Goal: Task Accomplishment & Management: Use online tool/utility

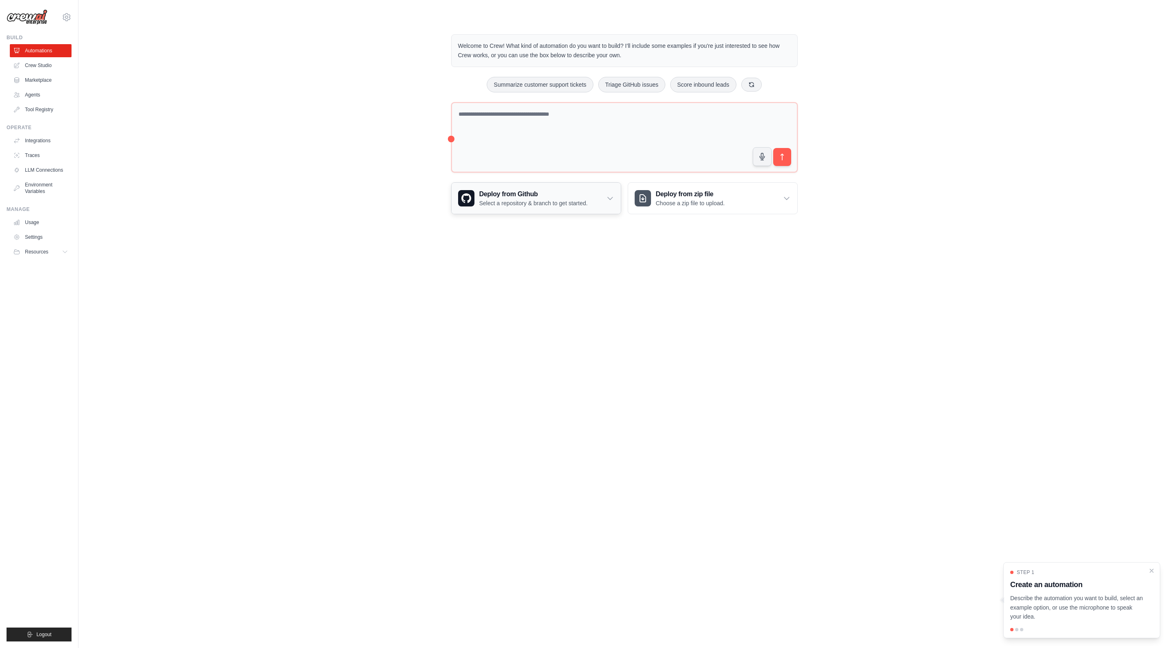
click at [613, 197] on icon at bounding box center [610, 198] width 8 height 8
click at [670, 297] on div "Deploy from zip file Choose a zip file to upload. Upload a ZIP file containing …" at bounding box center [713, 248] width 170 height 132
click at [787, 197] on icon at bounding box center [787, 198] width 8 height 8
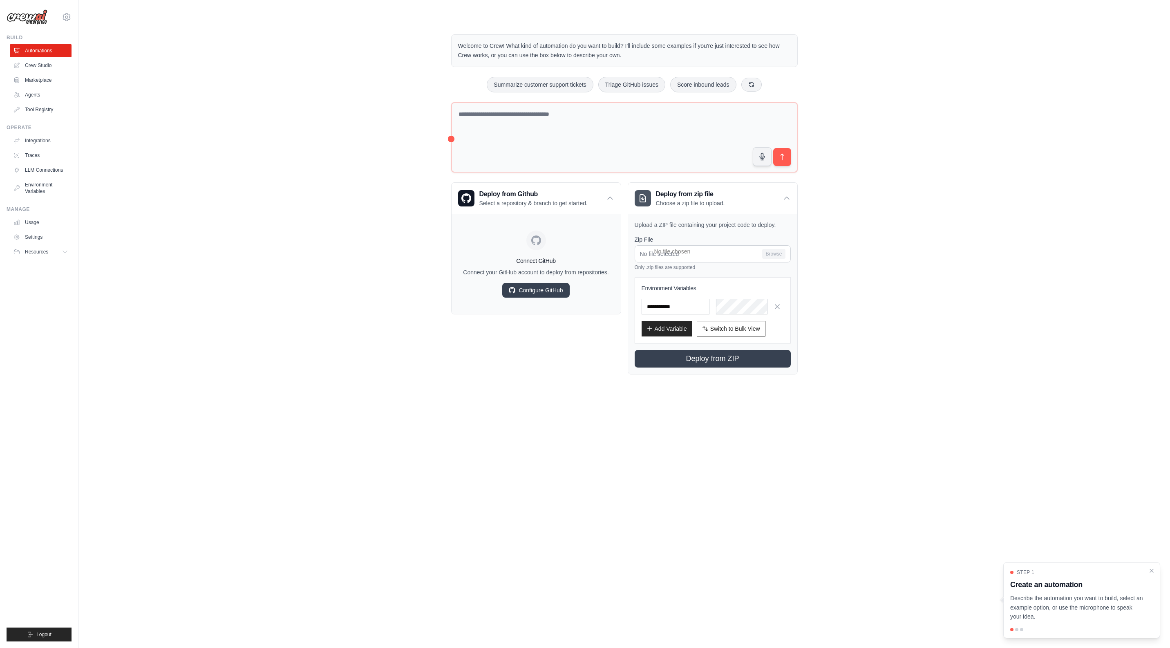
click at [585, 435] on body "[EMAIL_ADDRESS][DOMAIN_NAME] Settings Build Automations Crew Studio" at bounding box center [585, 324] width 1170 height 648
click at [614, 200] on div "Deploy from Github Select a repository & branch to get started." at bounding box center [536, 198] width 169 height 31
click at [787, 195] on icon at bounding box center [787, 198] width 8 height 8
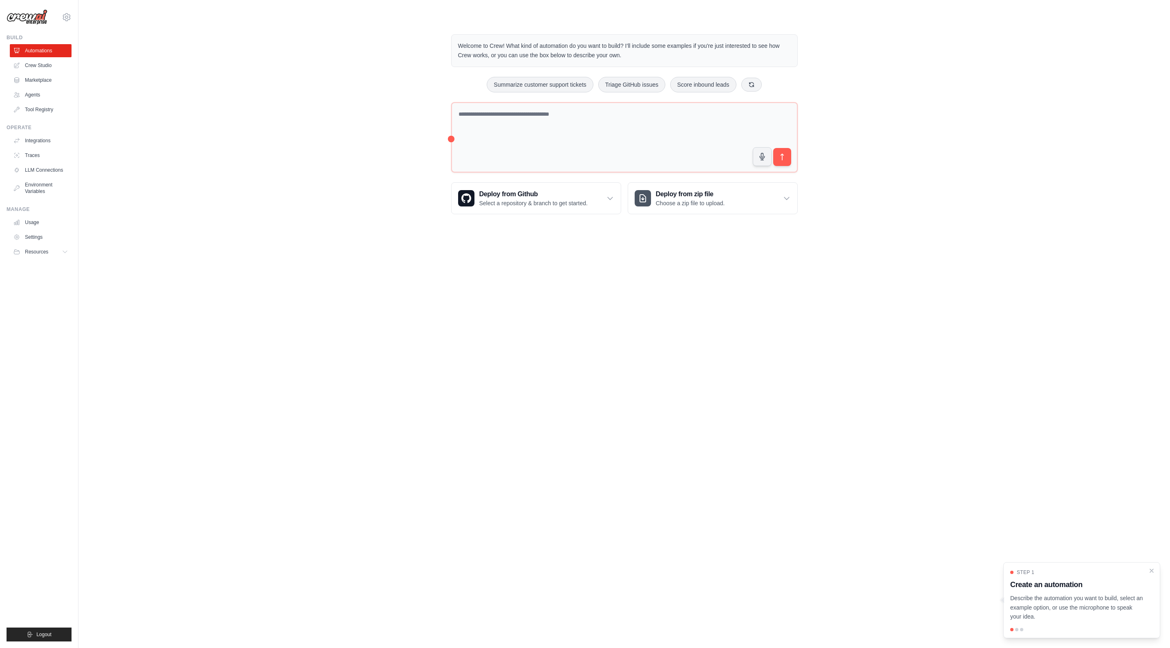
click at [899, 238] on body "[EMAIL_ADDRESS][DOMAIN_NAME] Settings Build Automations Crew Studio" at bounding box center [585, 324] width 1170 height 648
click at [215, 131] on div "Welcome to Crew! What kind of automation do you want to build? I'll include som…" at bounding box center [624, 124] width 1065 height 206
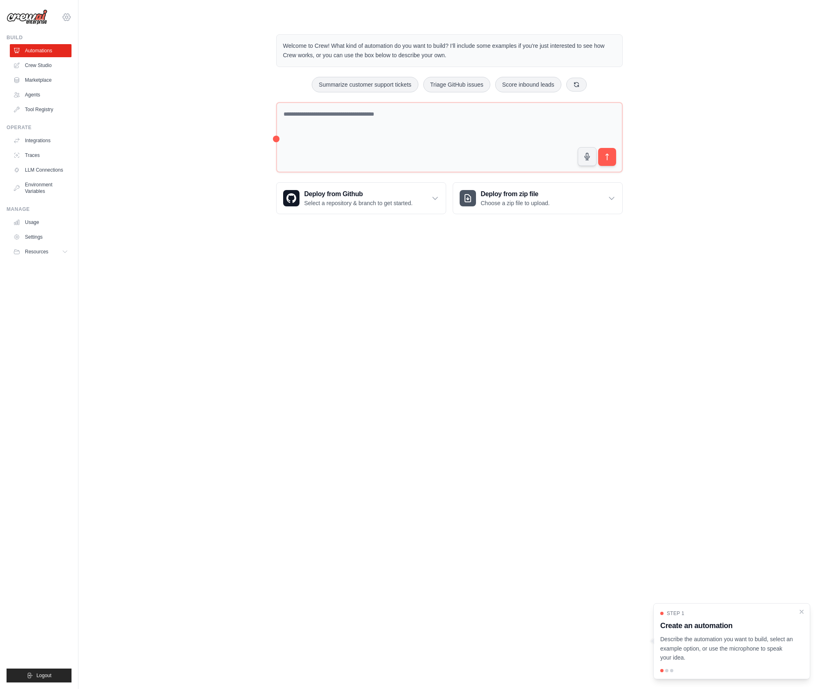
click at [67, 15] on icon at bounding box center [67, 17] width 10 height 10
click at [681, 101] on div "Welcome to Crew! What kind of automation do you want to build? I'll include som…" at bounding box center [450, 124] width 716 height 206
click at [680, 100] on div "Welcome to Crew! What kind of automation do you want to build? I'll include som…" at bounding box center [450, 124] width 716 height 206
click at [802, 613] on icon "Close walkthrough" at bounding box center [801, 611] width 7 height 7
click at [466, 351] on body "maxistesting@dropjar.com Settings Build Automations Crew Studio" at bounding box center [410, 344] width 820 height 689
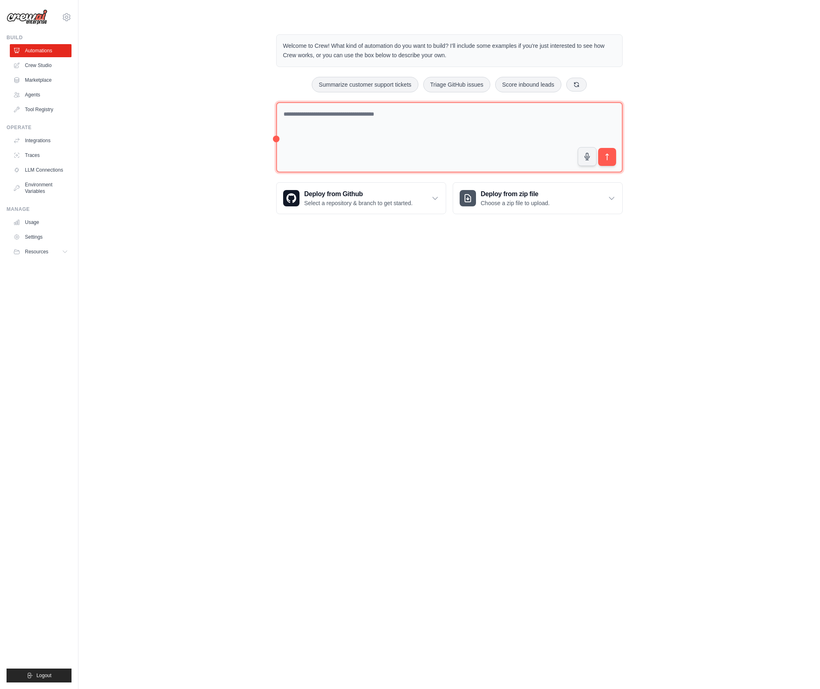
click at [278, 122] on textarea at bounding box center [449, 137] width 347 height 71
click at [294, 122] on textarea "To enrich screen reader interactions, please activate Accessibility in Grammarl…" at bounding box center [449, 137] width 347 height 70
click at [766, 127] on div "Welcome to Crew! What kind of automation do you want to build? I'll include som…" at bounding box center [450, 123] width 716 height 205
click at [732, 128] on div "Welcome to Crew! What kind of automation do you want to build? I'll include som…" at bounding box center [450, 123] width 716 height 205
click at [522, 342] on body "maxistesting@dropjar.com Settings Build Automations Crew Studio" at bounding box center [410, 344] width 820 height 689
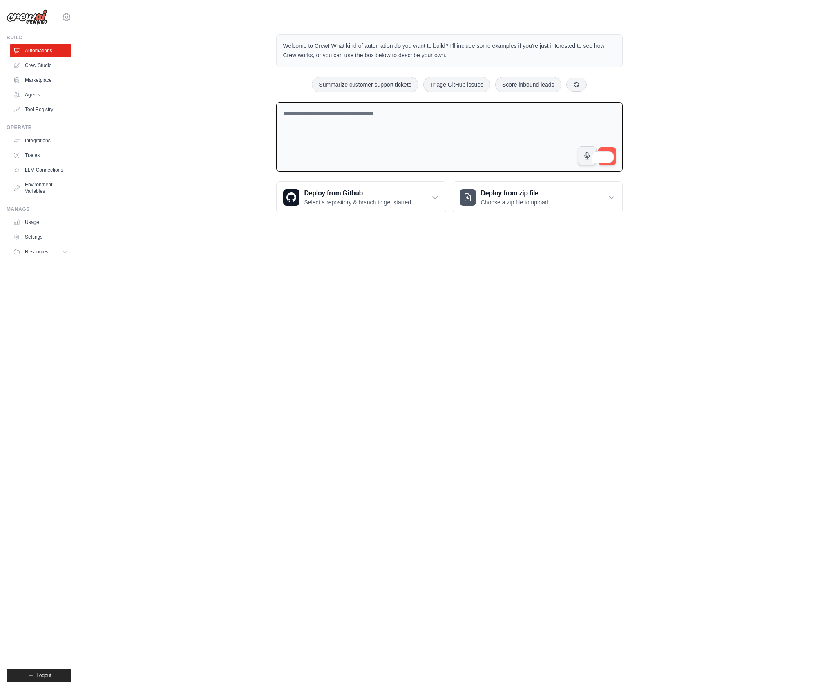
click at [348, 52] on p "Welcome to Crew! What kind of automation do you want to build? I'll include som…" at bounding box center [449, 50] width 333 height 19
click at [650, 262] on body "maxistesting@dropjar.com Settings Build Automations Crew Studio" at bounding box center [410, 344] width 820 height 689
click at [436, 197] on icon at bounding box center [435, 198] width 5 height 2
click at [545, 286] on div "Deploy from zip file Choose a zip file to upload. Upload a ZIP file containing …" at bounding box center [538, 247] width 170 height 132
click at [587, 158] on icon "Turn off Grammarly on this website" at bounding box center [588, 157] width 6 height 6
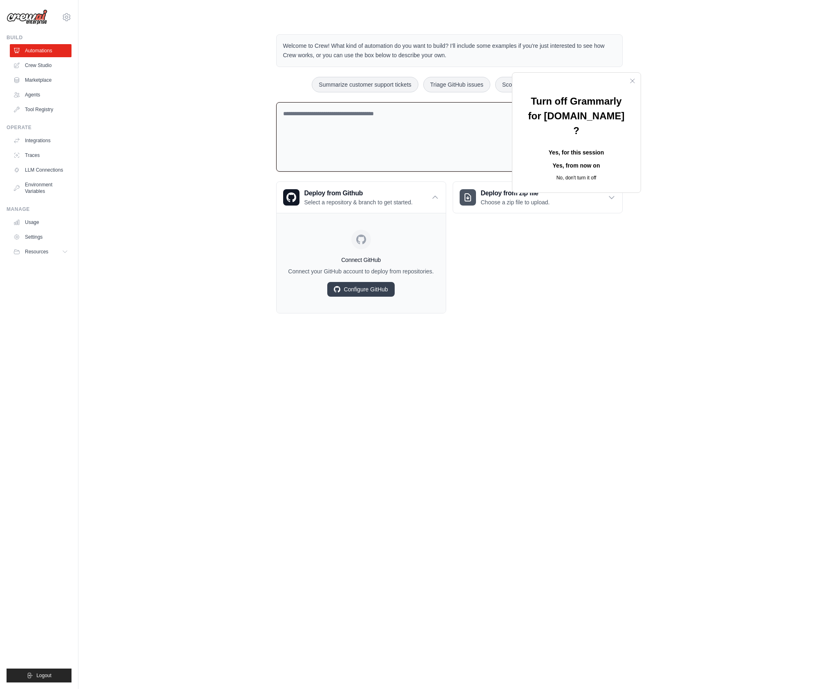
click at [568, 146] on button "Yes, for this session" at bounding box center [577, 152] width 102 height 13
click at [747, 269] on div "Welcome to Crew! What kind of automation do you want to build? I'll include som…" at bounding box center [450, 173] width 716 height 305
click at [438, 197] on icon at bounding box center [435, 197] width 8 height 8
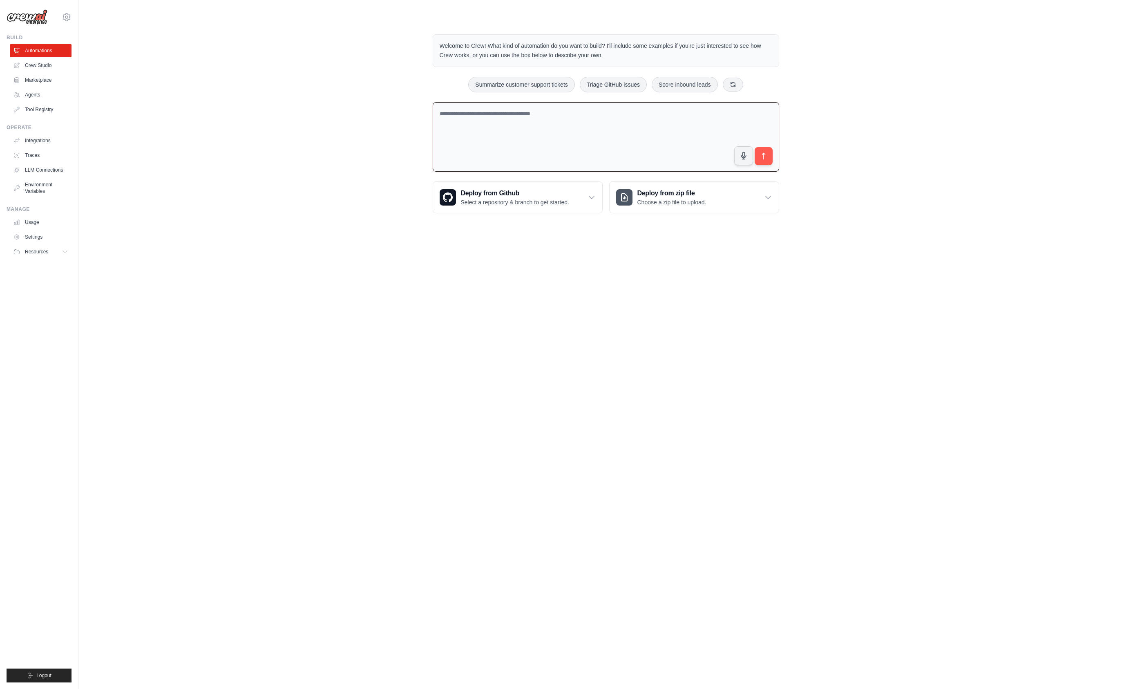
click at [887, 287] on body "maxistesting@dropjar.com Settings Build Automations Crew Studio" at bounding box center [566, 344] width 1133 height 689
click at [792, 283] on body "maxistesting@dropjar.com Settings Build Automations Crew Studio" at bounding box center [566, 344] width 1133 height 689
click at [54, 678] on button "Logout" at bounding box center [39, 676] width 65 height 14
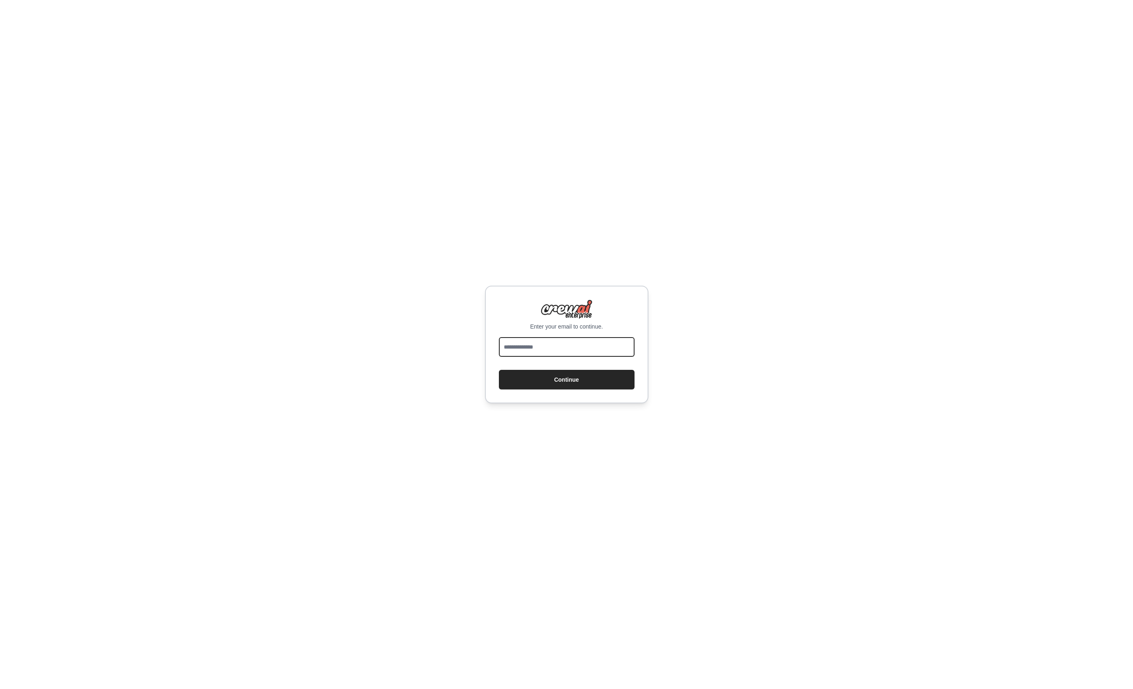
click at [530, 345] on input "email" at bounding box center [567, 347] width 136 height 20
click at [725, 223] on div "Enter your email to continue. Continue" at bounding box center [566, 344] width 1133 height 689
click at [575, 345] on input "email" at bounding box center [567, 347] width 136 height 20
paste input "**********"
type input "**********"
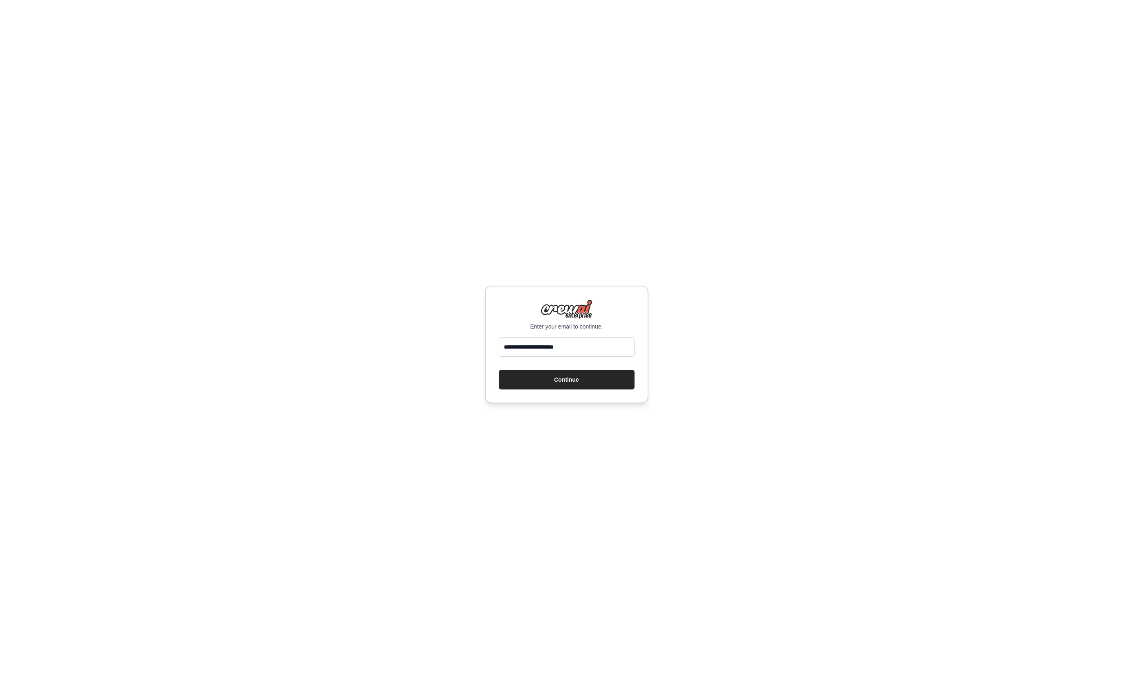
click at [737, 277] on div "**********" at bounding box center [566, 344] width 1133 height 689
click at [580, 376] on button "Continue" at bounding box center [567, 380] width 136 height 20
click at [555, 340] on input "email" at bounding box center [567, 347] width 136 height 20
type input "**********"
click at [571, 378] on button "Continue" at bounding box center [567, 380] width 136 height 20
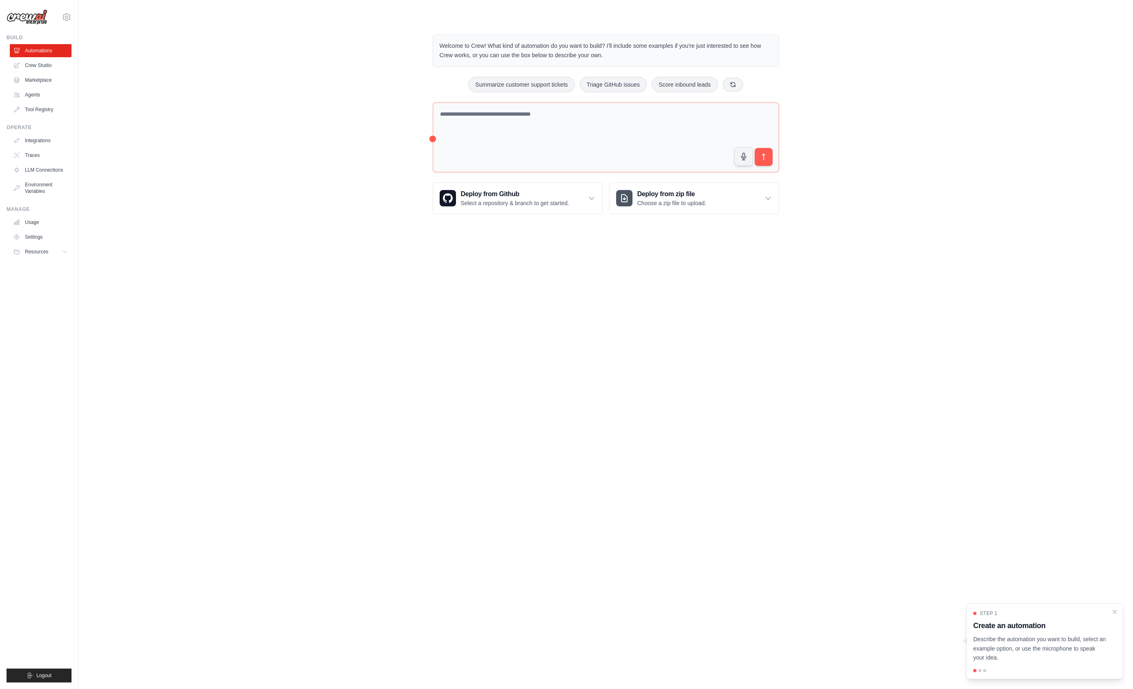
click at [646, 360] on body "[EMAIL_ADDRESS][DOMAIN_NAME] Settings Build Automations Crew Studio" at bounding box center [566, 344] width 1133 height 689
drag, startPoint x: 464, startPoint y: 53, endPoint x: 648, endPoint y: 54, distance: 183.9
click at [648, 54] on p "Welcome to Crew! What kind of automation do you want to build? I'll include som…" at bounding box center [606, 50] width 333 height 19
click at [503, 285] on body "[EMAIL_ADDRESS][DOMAIN_NAME] Settings Build Automations Crew Studio" at bounding box center [566, 344] width 1133 height 689
drag, startPoint x: 425, startPoint y: 181, endPoint x: 835, endPoint y: 229, distance: 412.8
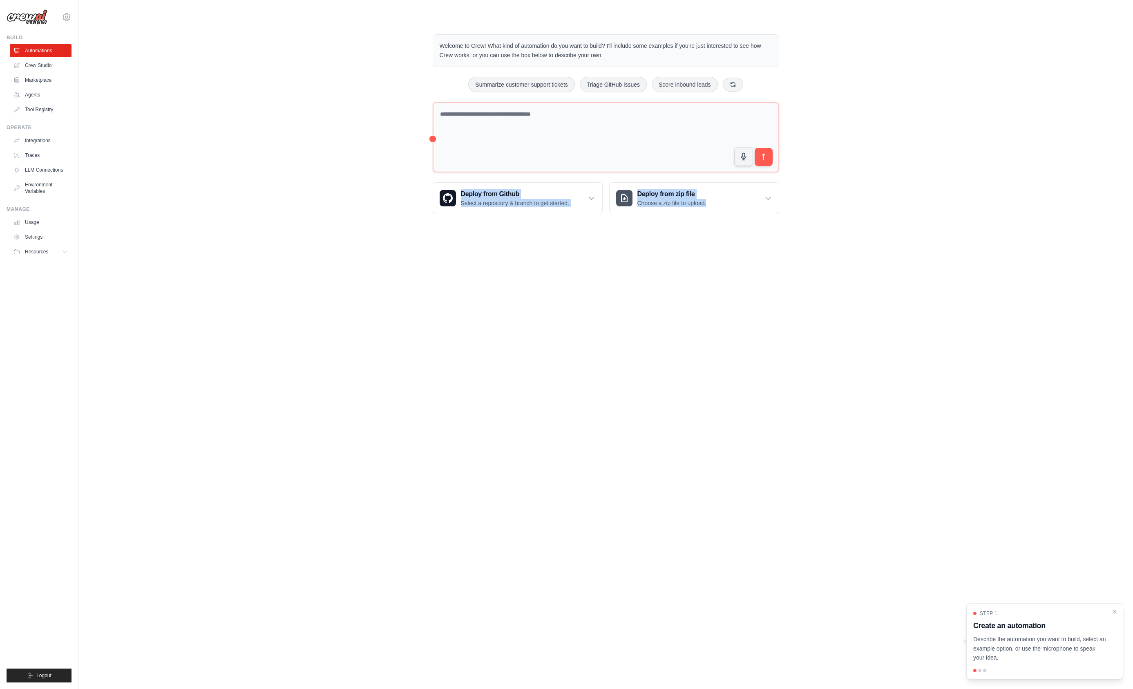
click at [835, 229] on main "Welcome to Crew! What kind of automation do you want to build? I'll include som…" at bounding box center [605, 117] width 1055 height 235
click at [591, 202] on div "Deploy from Github Select a repository & branch to get started." at bounding box center [517, 198] width 169 height 31
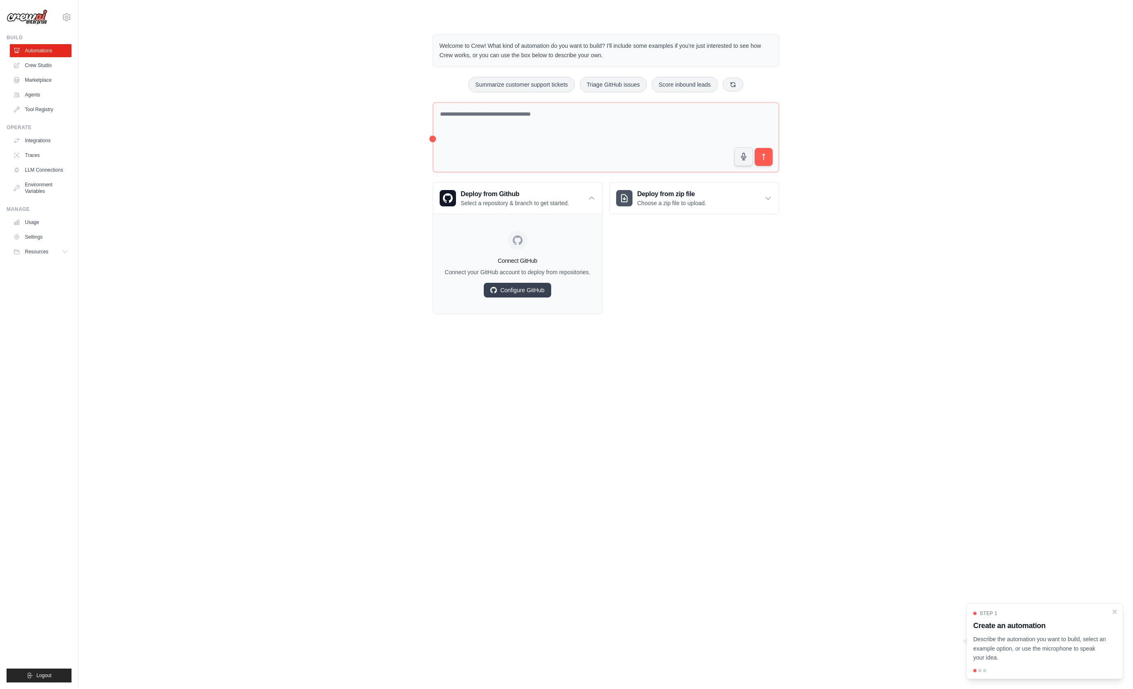
click at [710, 282] on div "Deploy from zip file Choose a zip file to upload. Upload a ZIP file containing …" at bounding box center [694, 248] width 170 height 132
click at [765, 193] on div "Deploy from zip file Choose a zip file to upload." at bounding box center [694, 198] width 169 height 31
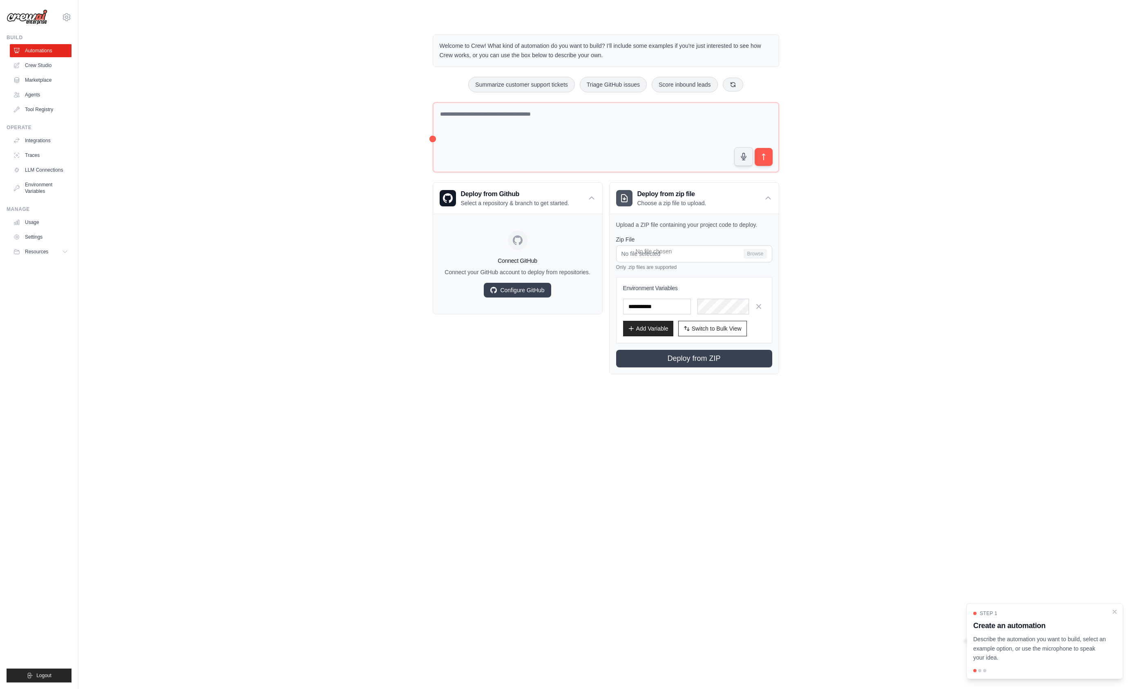
click at [875, 308] on div "Welcome to Crew! What kind of automation do you want to build? I'll include som…" at bounding box center [606, 204] width 1029 height 366
click at [594, 198] on icon at bounding box center [592, 198] width 8 height 8
click at [772, 194] on div "Deploy from zip file Choose a zip file to upload." at bounding box center [694, 198] width 169 height 31
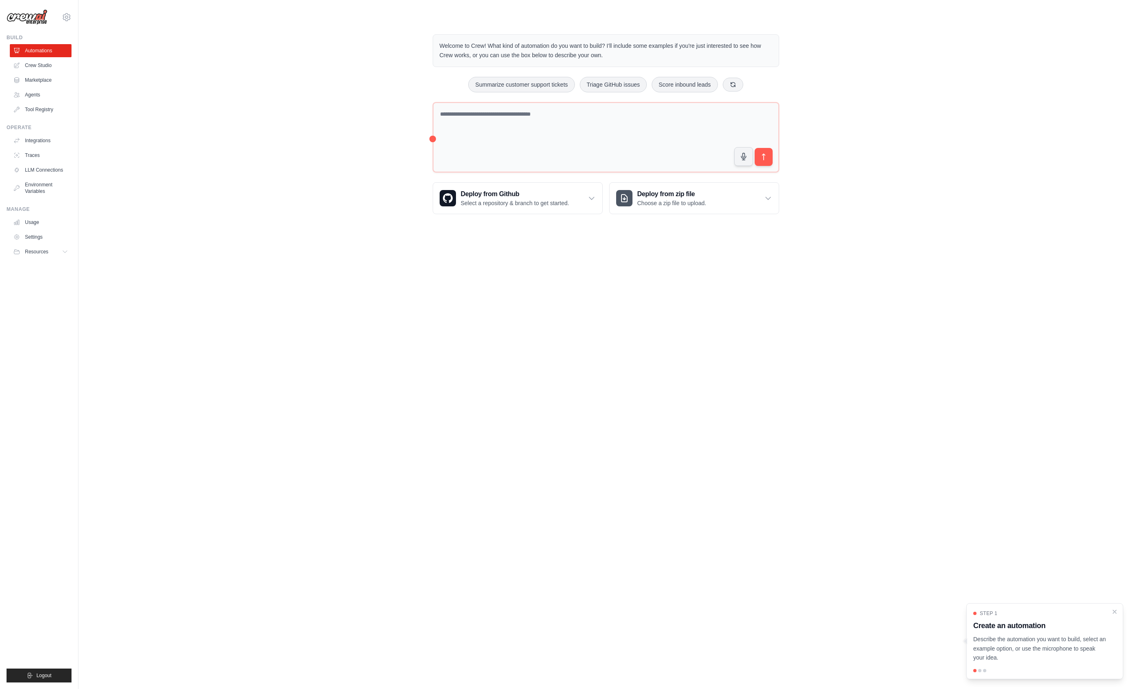
click at [815, 229] on main "Welcome to Crew! What kind of automation do you want to build? I'll include som…" at bounding box center [605, 117] width 1055 height 235
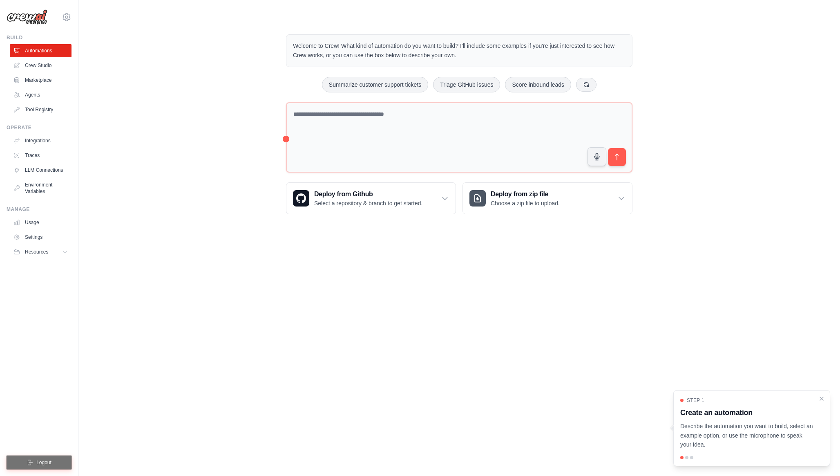
click at [48, 458] on button "Logout" at bounding box center [39, 462] width 65 height 14
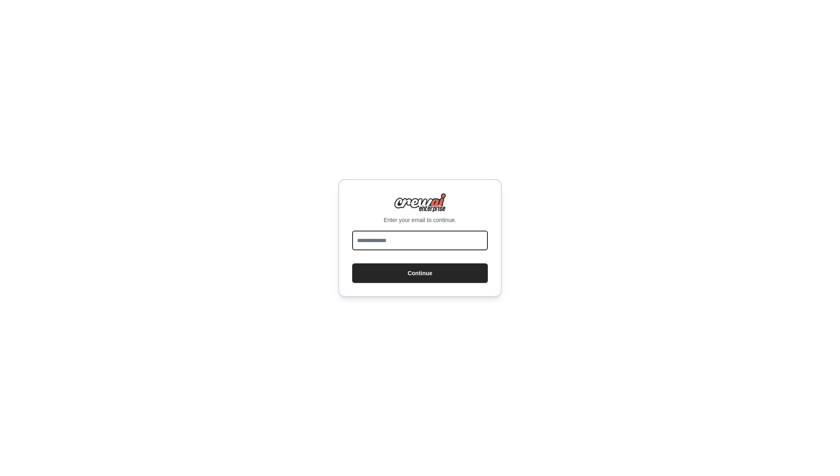
click at [409, 244] on input "email" at bounding box center [420, 241] width 136 height 20
type input "**********"
